Goal: Information Seeking & Learning: Learn about a topic

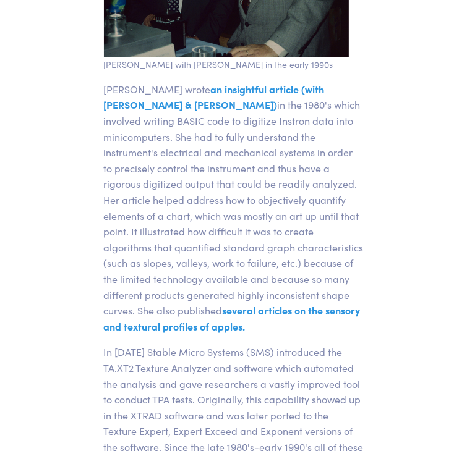
scroll to position [4654, 0]
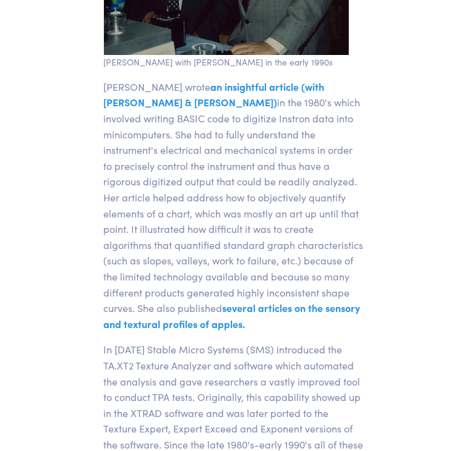
drag, startPoint x: 185, startPoint y: 221, endPoint x: 142, endPoint y: 150, distance: 83.4
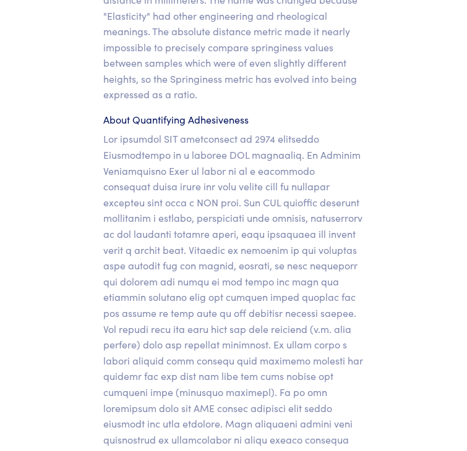
scroll to position [14378, 0]
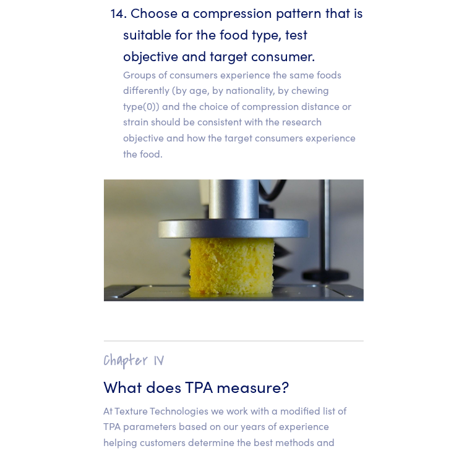
scroll to position [10294, 0]
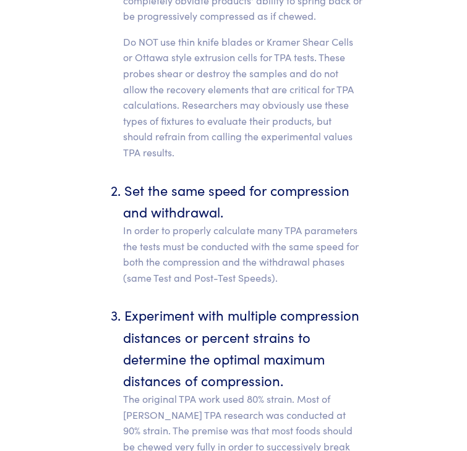
drag, startPoint x: 297, startPoint y: 208, endPoint x: 283, endPoint y: -15, distance: 223.0
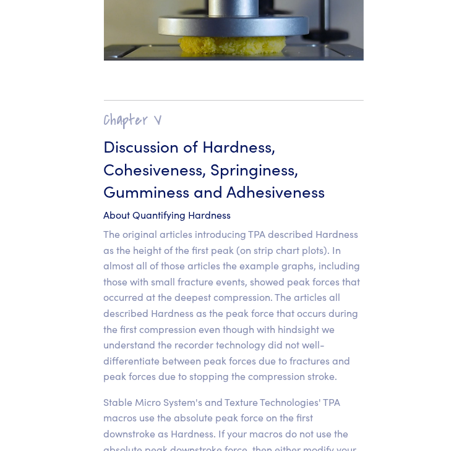
scroll to position [11720, 0]
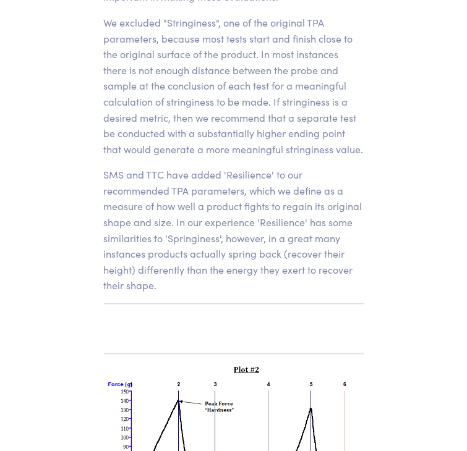
scroll to position [10892, 0]
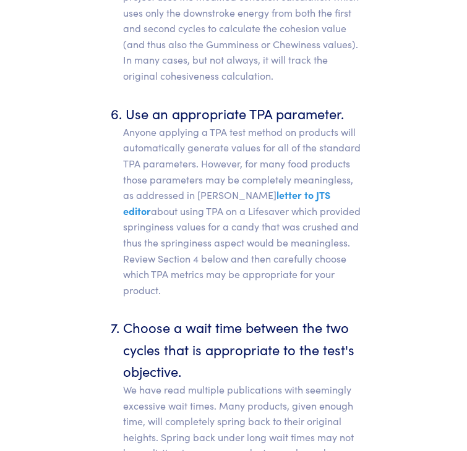
scroll to position [8592, 0]
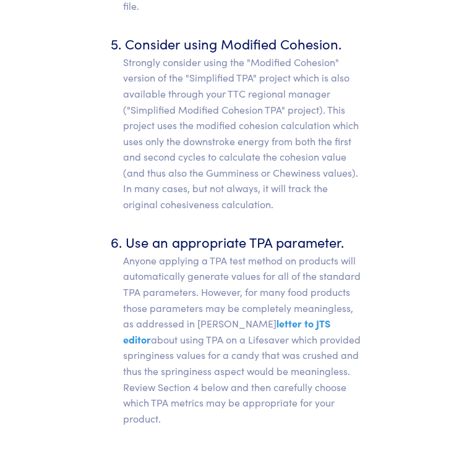
scroll to position [8462, 0]
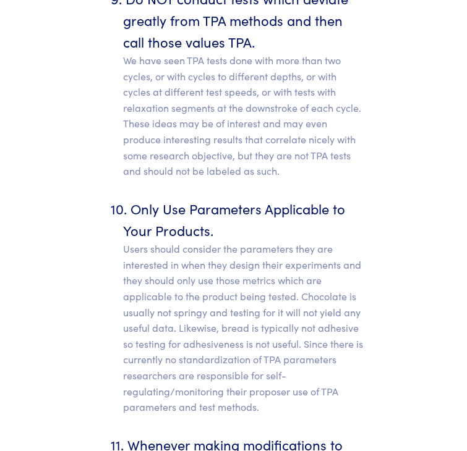
scroll to position [9330, 0]
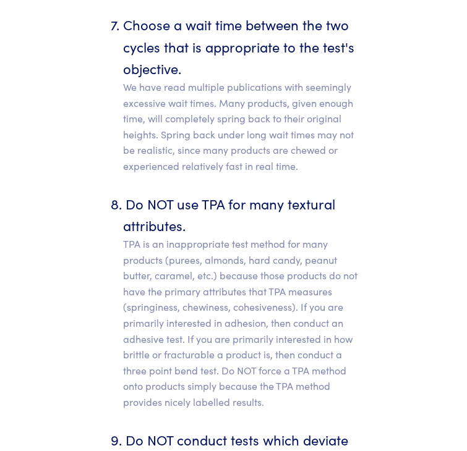
scroll to position [8887, 0]
